Goal: Task Accomplishment & Management: Use online tool/utility

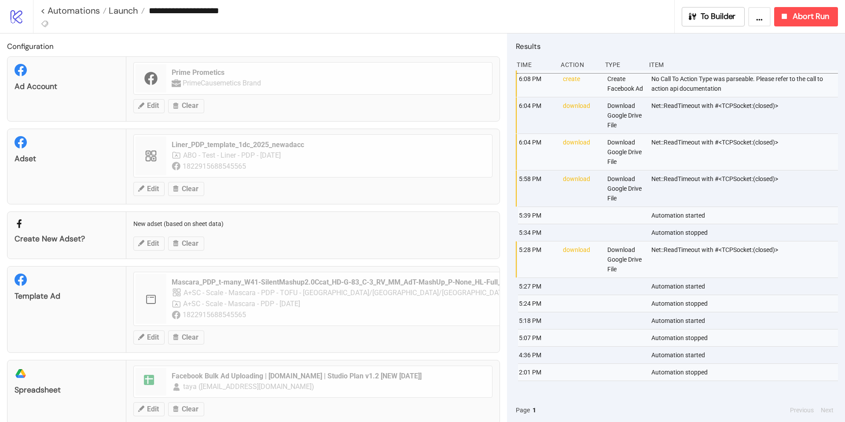
scroll to position [17, 0]
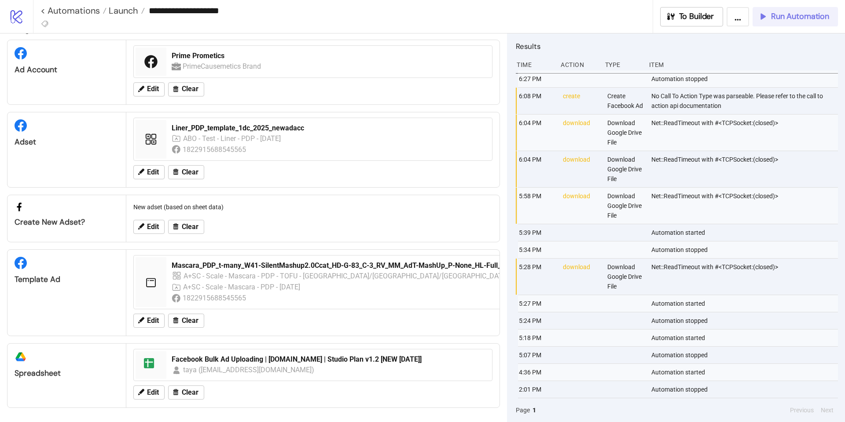
click at [789, 18] on span "Run Automation" at bounding box center [800, 16] width 58 height 10
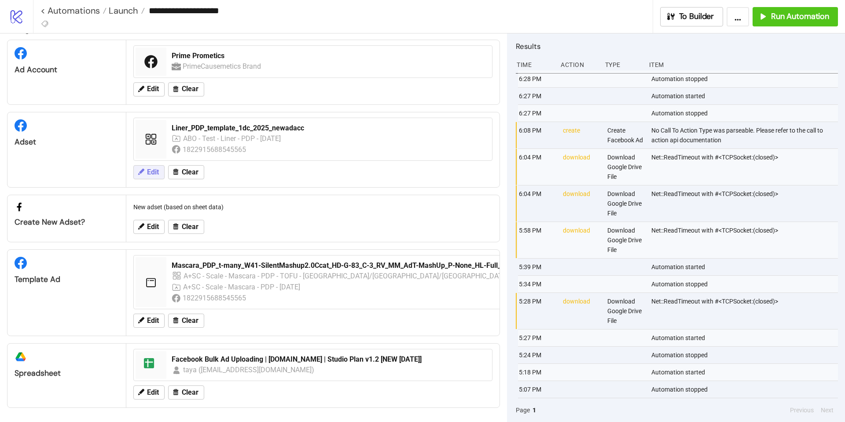
click at [154, 175] on span "Edit" at bounding box center [153, 172] width 12 height 8
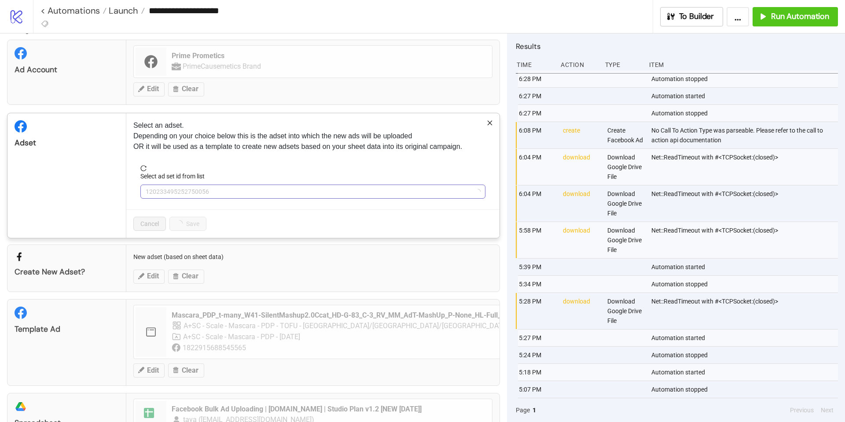
click at [240, 195] on span "120233495252750056" at bounding box center [313, 191] width 335 height 13
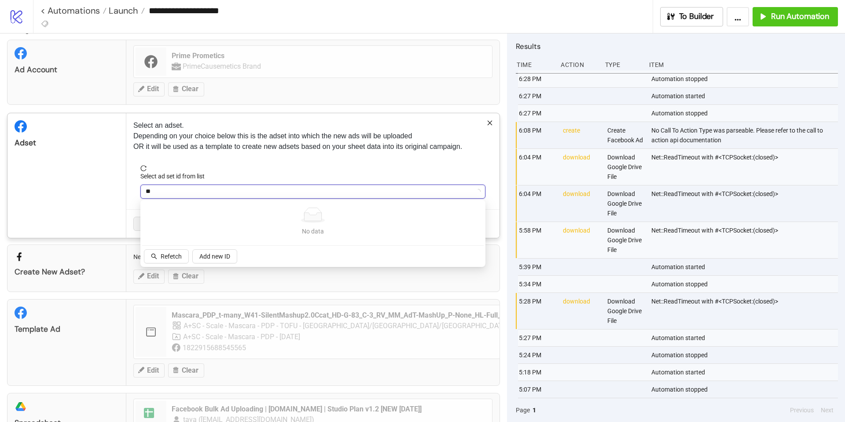
type input "***"
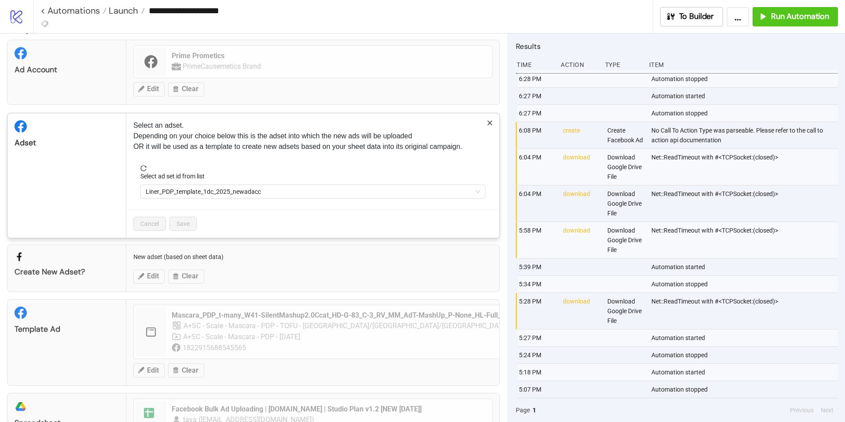
click at [240, 195] on span "Liner_PDP_template_1dc_2025_newadacc" at bounding box center [313, 191] width 335 height 13
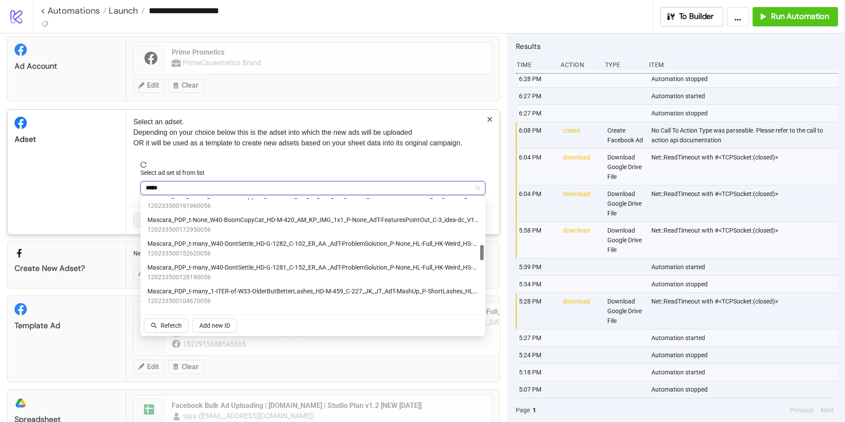
scroll to position [343, 0]
type input "*"
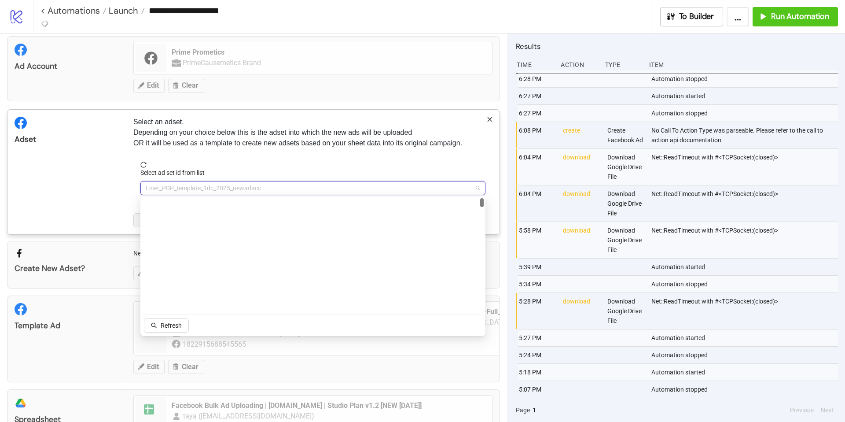
scroll to position [0, 0]
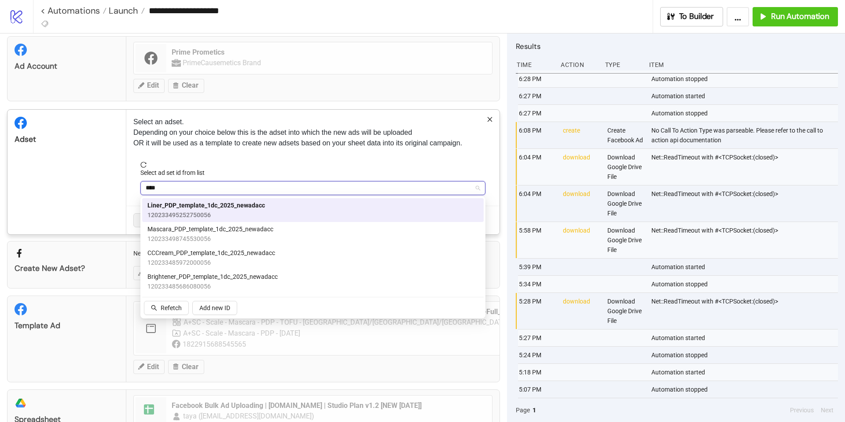
type input "*****"
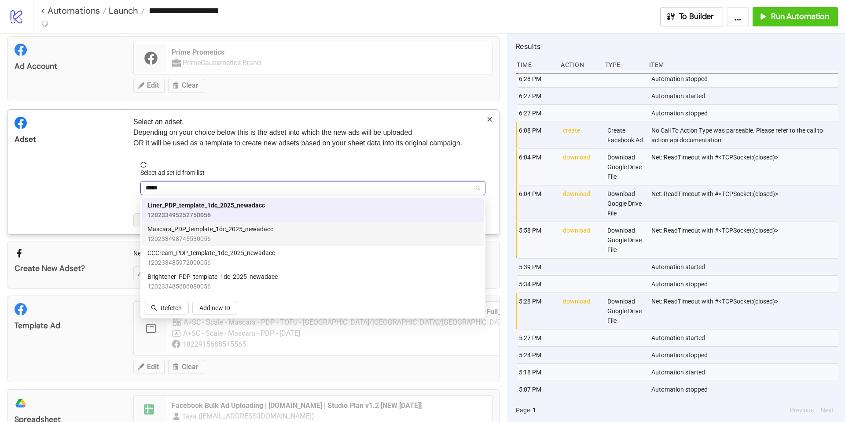
click at [246, 227] on span "Mascara_PDP_template_1dc_2025_newadacc" at bounding box center [210, 229] width 126 height 10
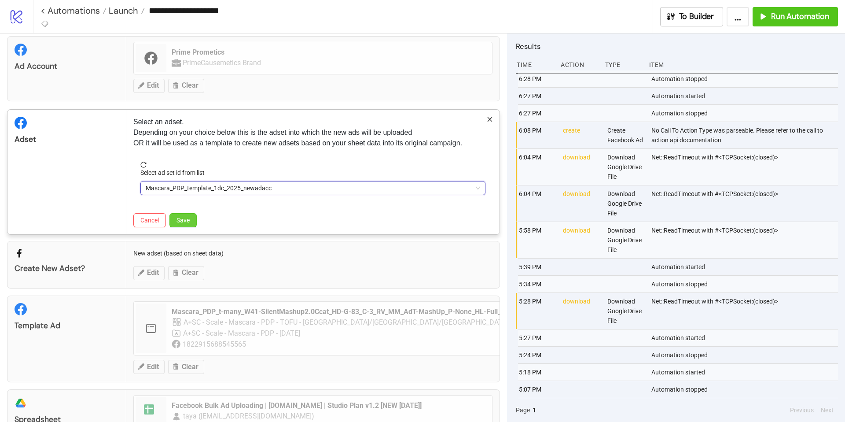
click at [183, 223] on span "Save" at bounding box center [183, 220] width 13 height 7
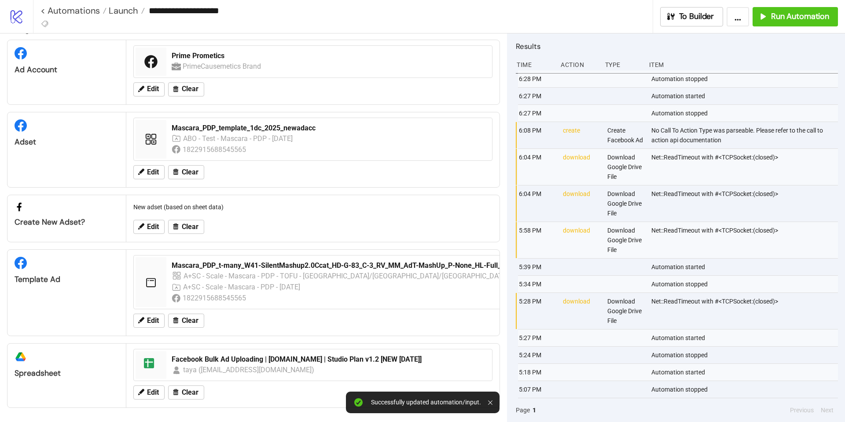
scroll to position [17, 0]
click at [797, 15] on span "Run Automation" at bounding box center [800, 16] width 58 height 10
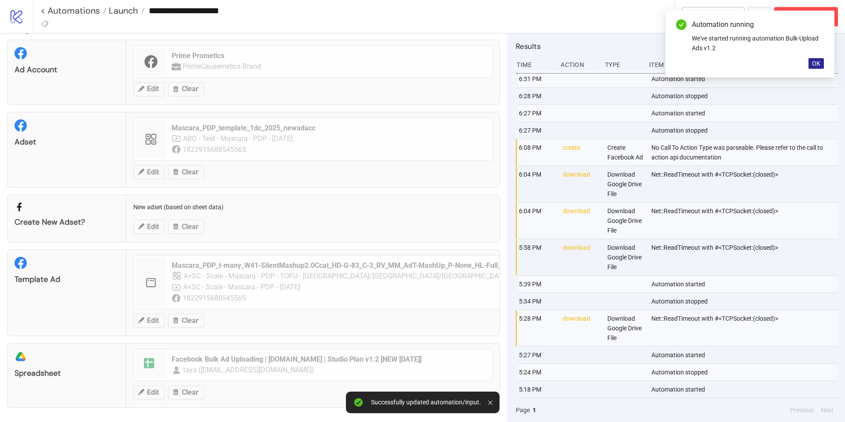
click at [820, 63] on span "OK" at bounding box center [816, 63] width 8 height 7
